Goal: Check status: Check status

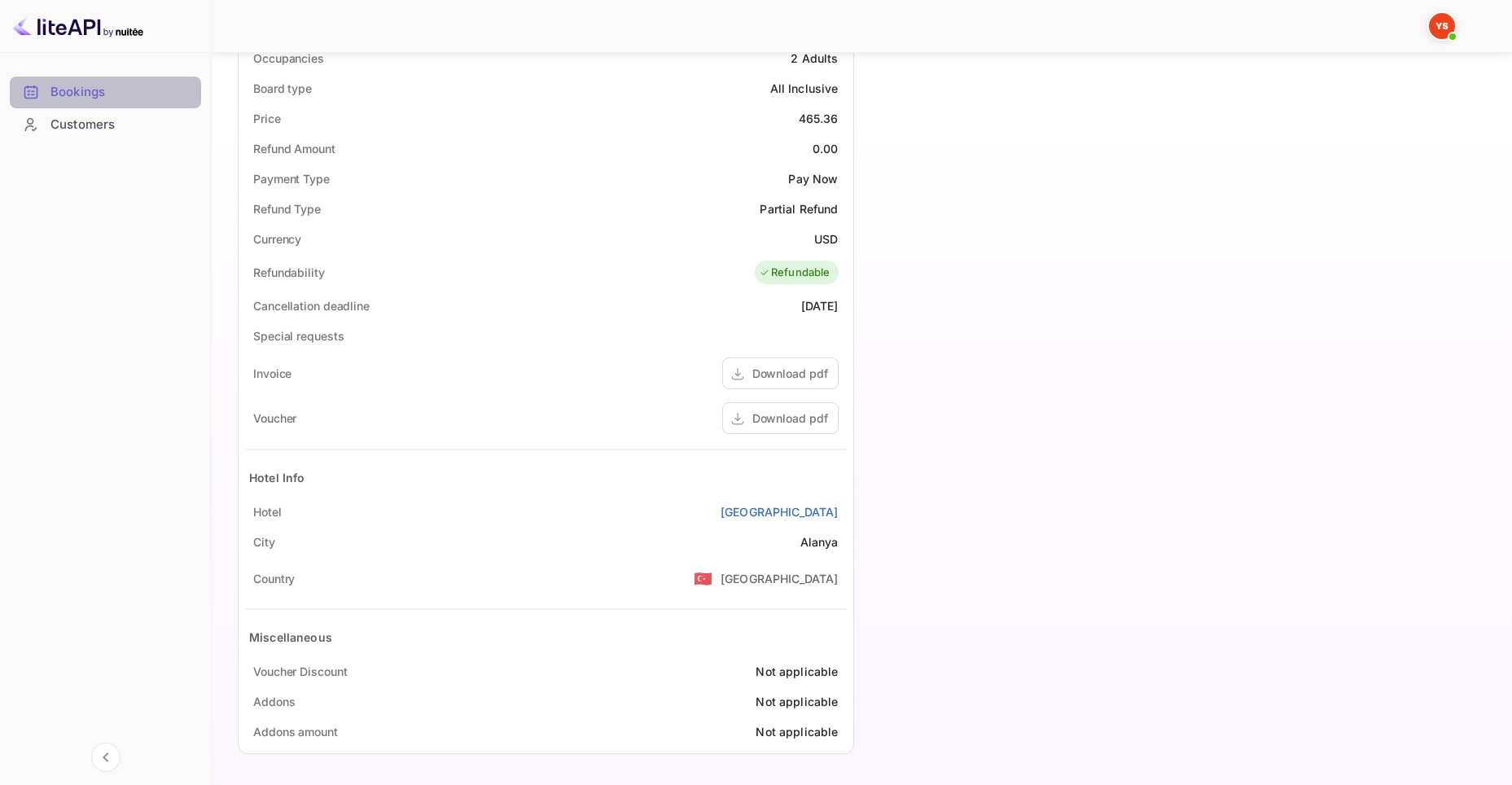
click at [92, 91] on div "Bookings" at bounding box center [122, 92] width 143 height 19
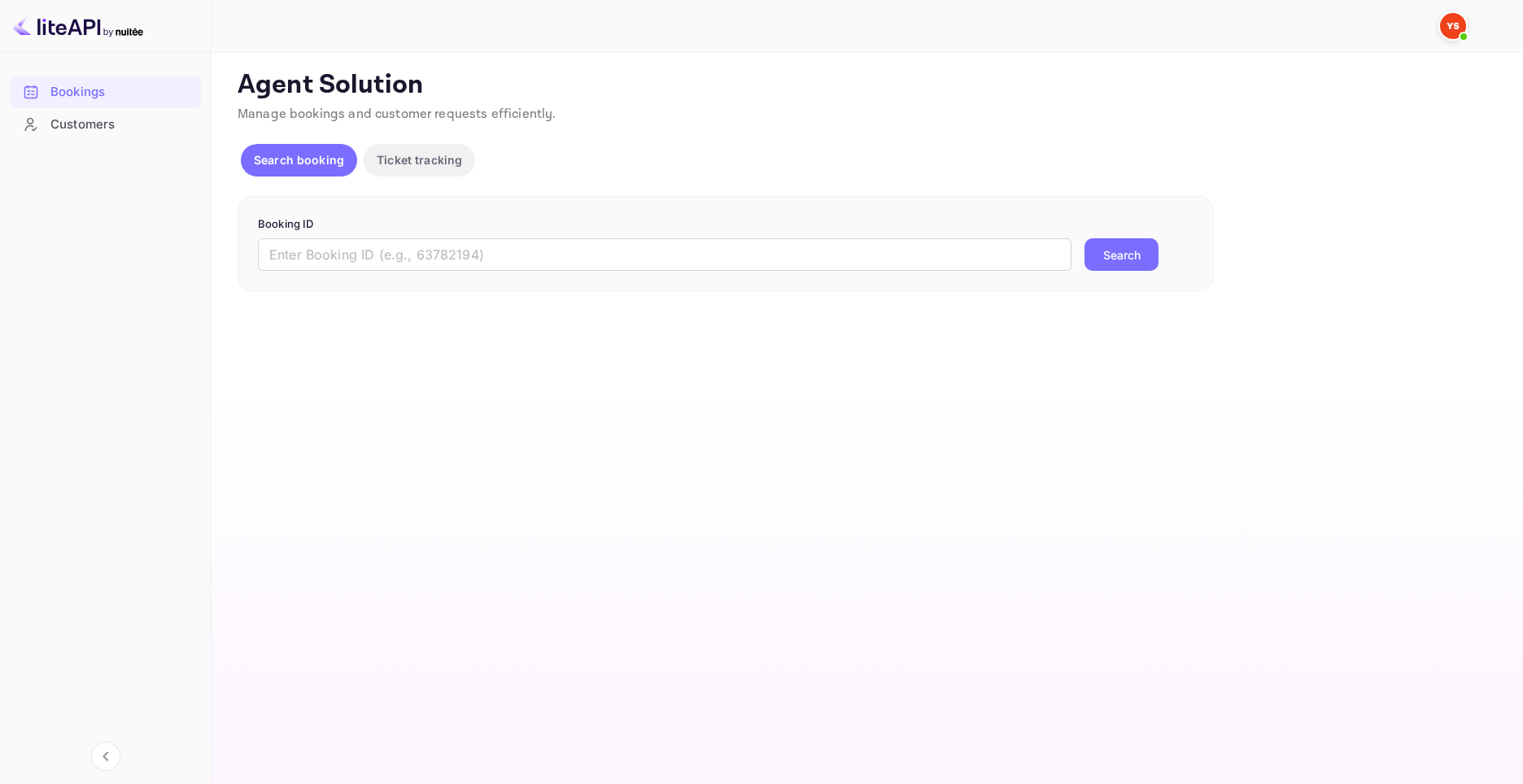
drag, startPoint x: 639, startPoint y: 251, endPoint x: 800, endPoint y: 284, distance: 164.3
click at [639, 251] on input "text" at bounding box center [665, 254] width 814 height 33
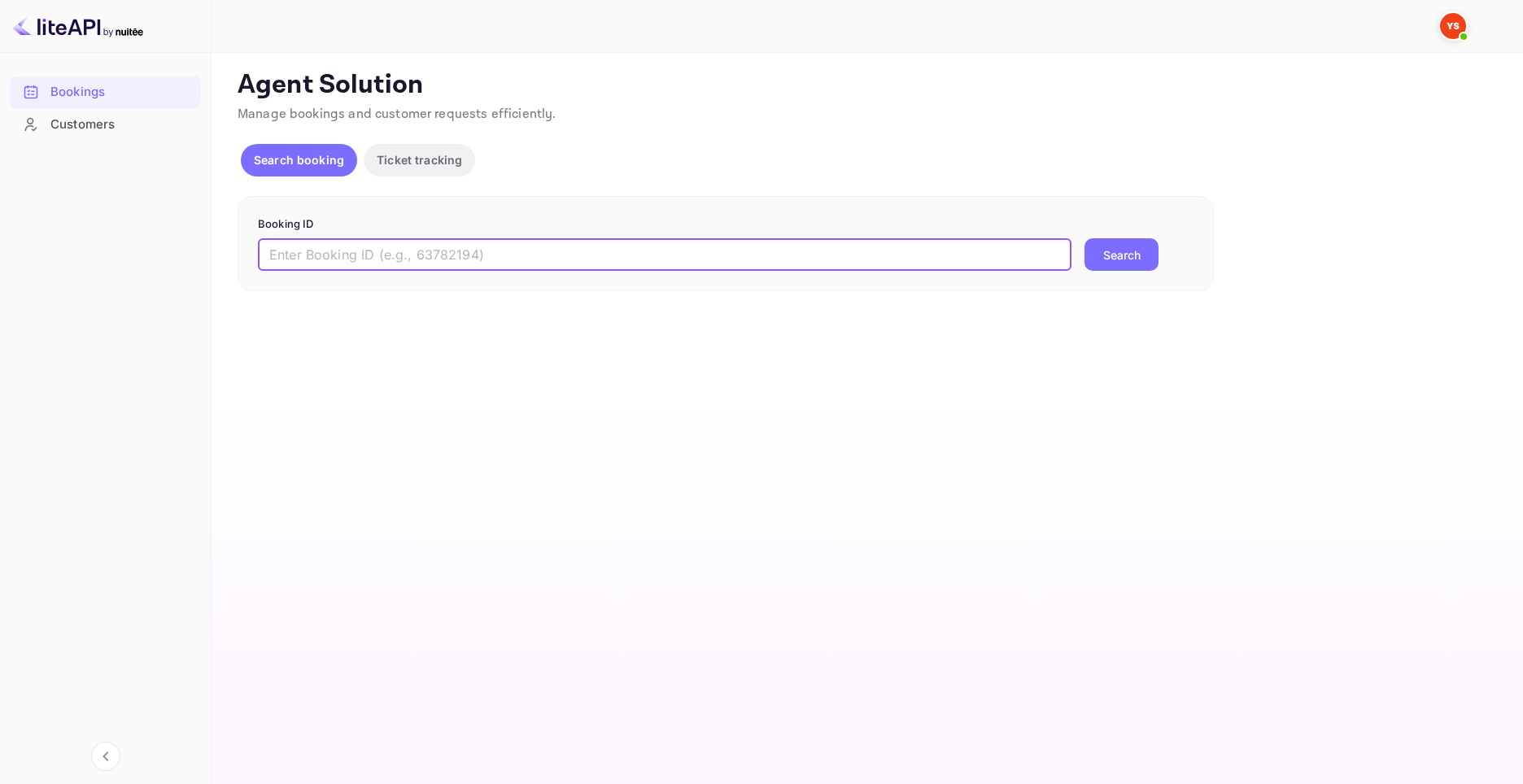
paste input "9608915"
type input "9608915"
click at [1115, 256] on button "Search" at bounding box center [1121, 254] width 74 height 33
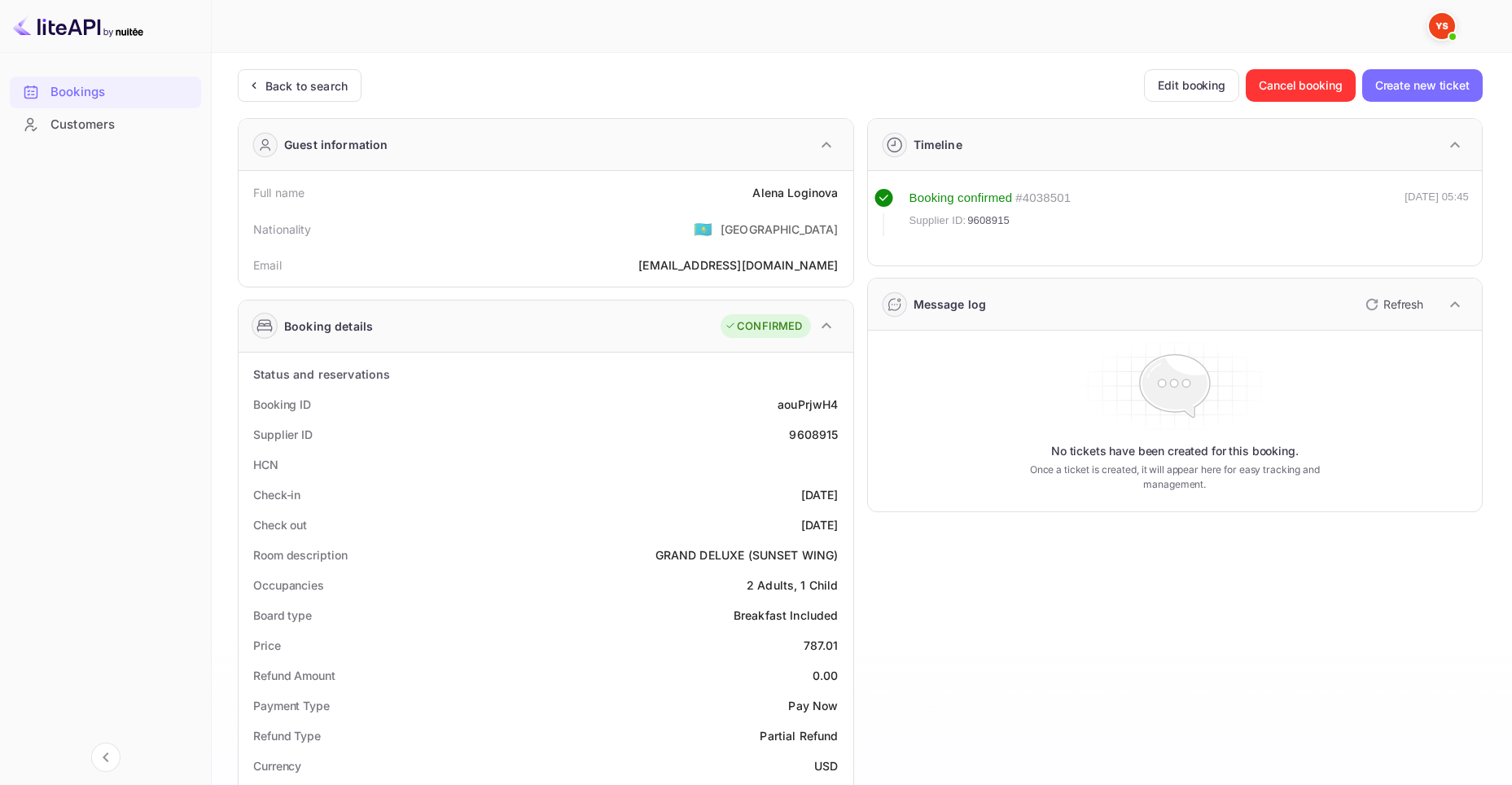
click at [796, 436] on div "9608915" at bounding box center [814, 434] width 49 height 17
copy div "9608915"
drag, startPoint x: 747, startPoint y: 189, endPoint x: 839, endPoint y: 202, distance: 92.9
click at [839, 202] on div "Full name [PERSON_NAME]" at bounding box center [546, 193] width 601 height 30
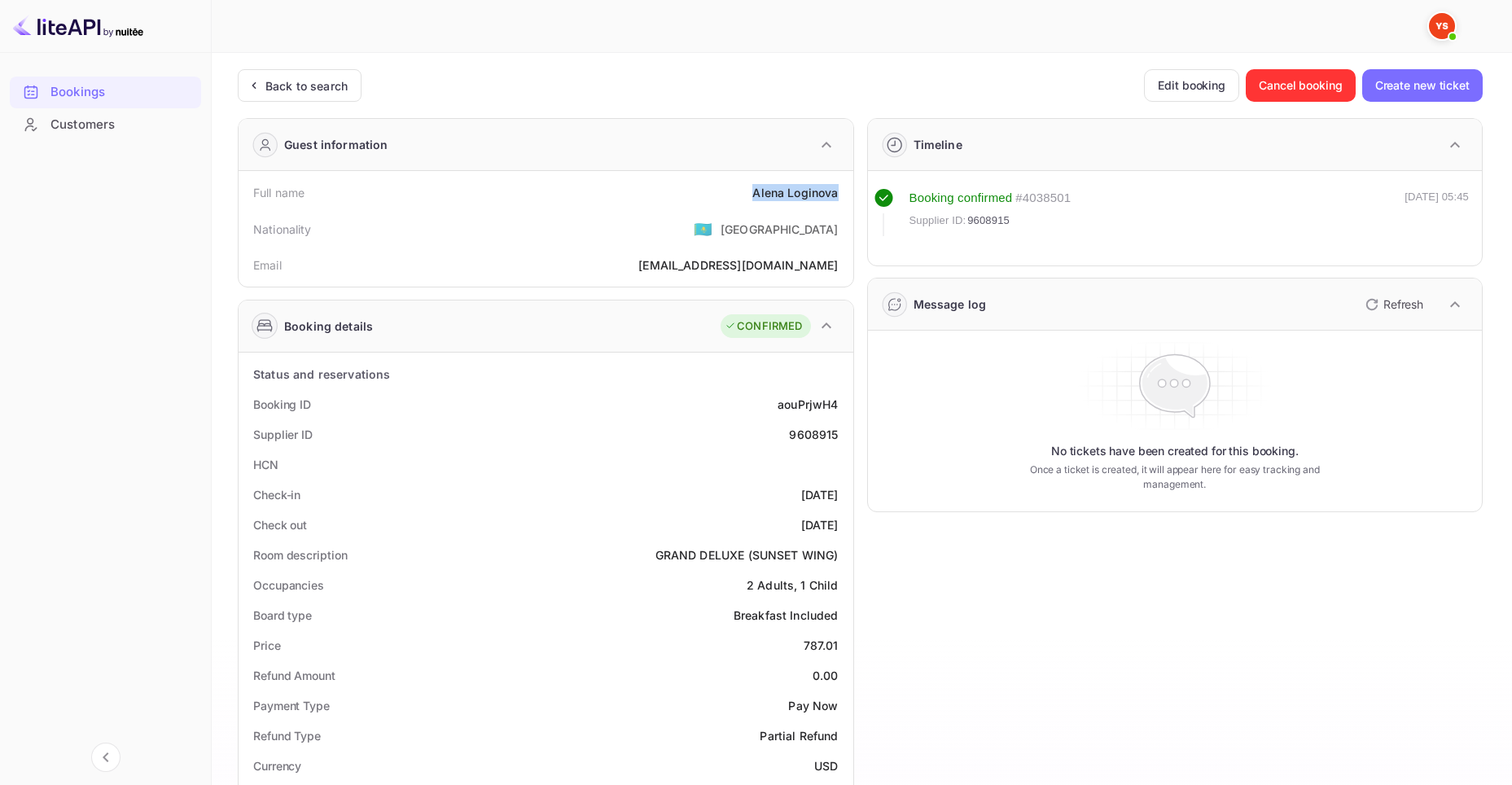
copy div "[PERSON_NAME]"
drag, startPoint x: 802, startPoint y: 646, endPoint x: 839, endPoint y: 645, distance: 37.0
click at [839, 645] on div "Price 787.01" at bounding box center [546, 646] width 601 height 30
copy div "787.01"
